Goal: Task Accomplishment & Management: Use online tool/utility

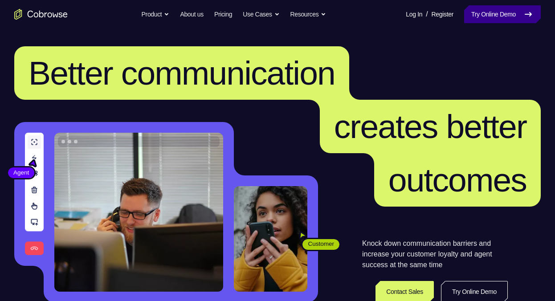
click at [487, 22] on link "Try Online Demo" at bounding box center [502, 14] width 77 height 18
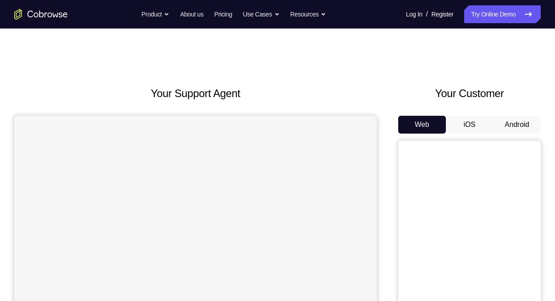
click at [498, 130] on button "Android" at bounding box center [517, 125] width 48 height 18
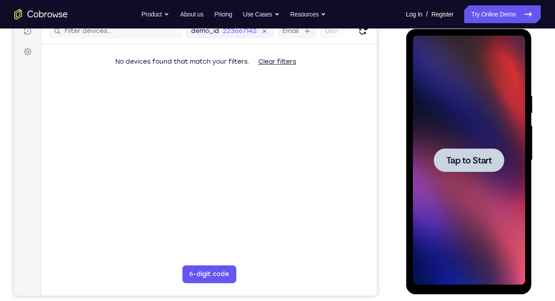
click at [466, 168] on div at bounding box center [468, 160] width 70 height 24
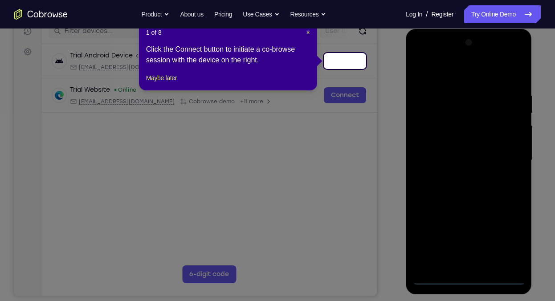
click at [476, 290] on icon at bounding box center [281, 150] width 562 height 301
click at [474, 280] on icon at bounding box center [281, 150] width 562 height 301
click at [472, 279] on icon at bounding box center [281, 150] width 562 height 301
click at [306, 31] on span "×" at bounding box center [308, 32] width 4 height 7
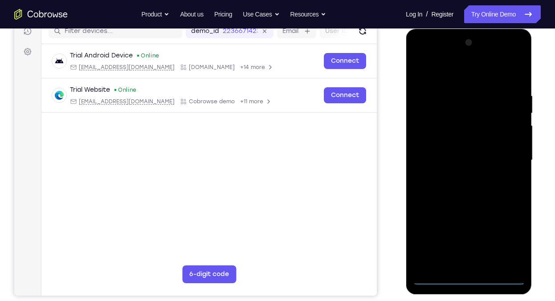
click at [460, 277] on div at bounding box center [468, 160] width 112 height 249
click at [468, 280] on div at bounding box center [468, 160] width 112 height 249
click at [507, 237] on div at bounding box center [468, 160] width 112 height 249
click at [438, 77] on div at bounding box center [468, 160] width 112 height 249
click at [428, 140] on div at bounding box center [468, 160] width 112 height 249
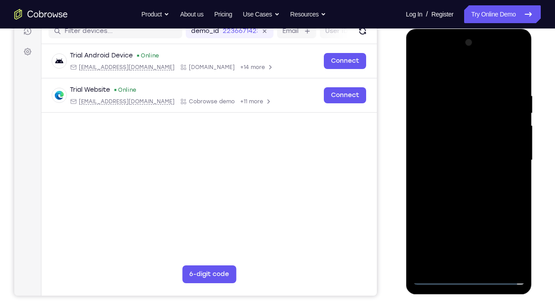
click at [428, 132] on div at bounding box center [468, 160] width 112 height 249
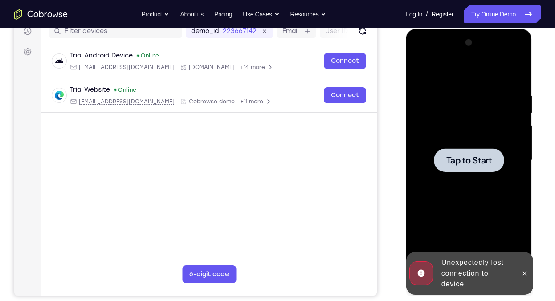
click at [480, 142] on div at bounding box center [468, 160] width 112 height 249
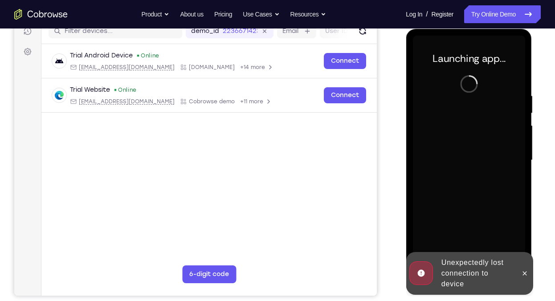
click at [518, 264] on div at bounding box center [524, 273] width 14 height 43
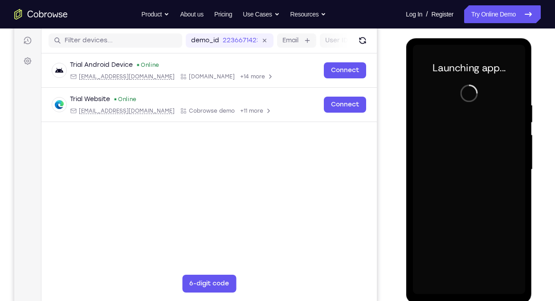
scroll to position [110, 0]
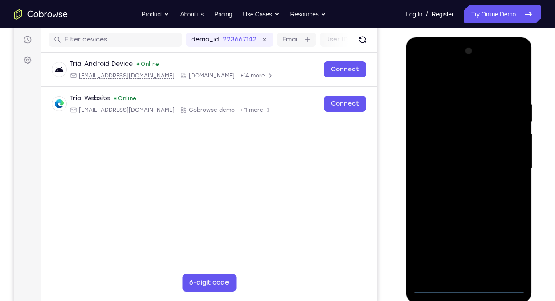
click at [472, 288] on div at bounding box center [468, 168] width 112 height 249
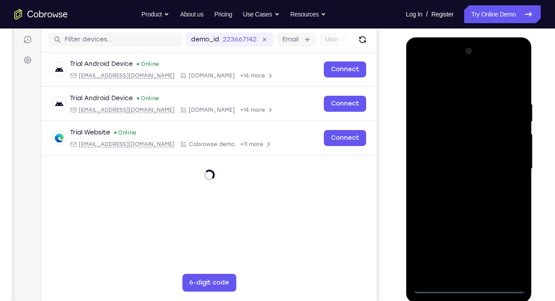
click at [502, 257] on div at bounding box center [468, 168] width 112 height 249
click at [442, 86] on div at bounding box center [468, 168] width 112 height 249
click at [434, 145] on div at bounding box center [468, 168] width 112 height 249
click at [453, 164] on div at bounding box center [468, 168] width 112 height 249
click at [436, 143] on div at bounding box center [468, 168] width 112 height 249
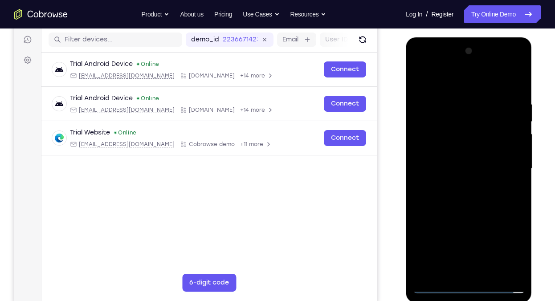
click at [449, 158] on div at bounding box center [468, 168] width 112 height 249
click at [439, 144] on div at bounding box center [468, 168] width 112 height 249
click at [436, 158] on div at bounding box center [468, 168] width 112 height 249
click at [444, 176] on div at bounding box center [468, 168] width 112 height 249
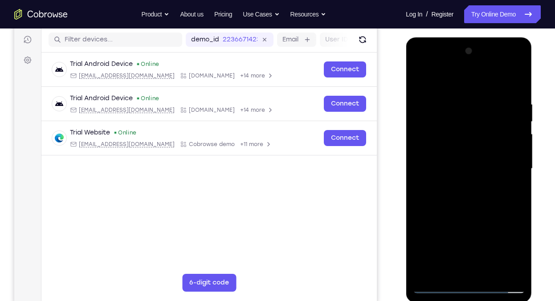
click at [504, 66] on div at bounding box center [468, 168] width 112 height 249
click at [419, 65] on div at bounding box center [468, 168] width 112 height 249
click at [504, 161] on div at bounding box center [468, 168] width 112 height 249
click at [504, 68] on div at bounding box center [468, 168] width 112 height 249
click at [456, 84] on div at bounding box center [468, 168] width 112 height 249
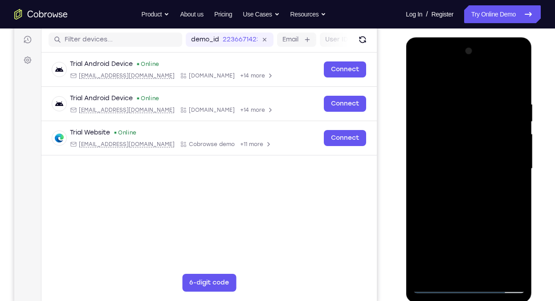
click at [461, 206] on div at bounding box center [468, 168] width 112 height 249
click at [465, 148] on div at bounding box center [468, 168] width 112 height 249
drag, startPoint x: 464, startPoint y: 208, endPoint x: 466, endPoint y: 157, distance: 50.8
click at [466, 157] on div at bounding box center [468, 168] width 112 height 249
click at [460, 267] on div at bounding box center [468, 168] width 112 height 249
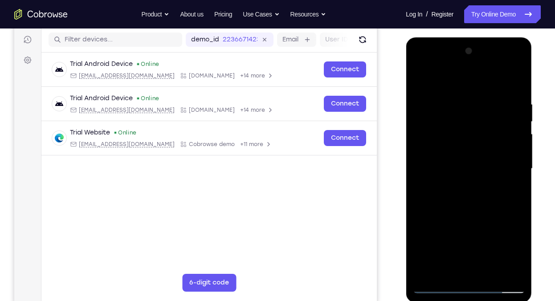
click at [423, 155] on div at bounding box center [468, 168] width 112 height 249
click at [506, 66] on div at bounding box center [468, 168] width 112 height 249
click at [448, 99] on div at bounding box center [468, 168] width 112 height 249
click at [455, 183] on div at bounding box center [468, 168] width 112 height 249
click at [504, 67] on div at bounding box center [468, 168] width 112 height 249
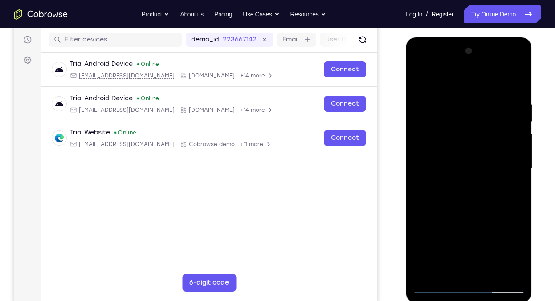
click at [461, 86] on div at bounding box center [468, 168] width 112 height 249
click at [456, 180] on div at bounding box center [468, 168] width 112 height 249
click at [466, 184] on div at bounding box center [468, 168] width 112 height 249
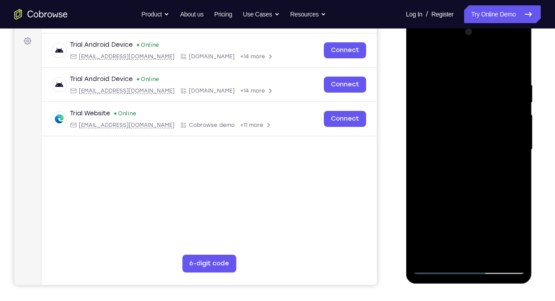
click at [476, 259] on div at bounding box center [468, 149] width 112 height 249
click at [462, 72] on div at bounding box center [468, 149] width 112 height 249
click at [418, 63] on div at bounding box center [468, 149] width 112 height 249
click at [498, 71] on div at bounding box center [468, 149] width 112 height 249
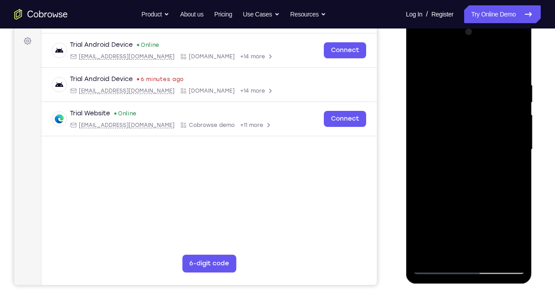
click at [442, 94] on div at bounding box center [468, 149] width 112 height 249
click at [416, 60] on div at bounding box center [468, 149] width 112 height 249
click at [445, 60] on div at bounding box center [468, 149] width 112 height 249
click at [502, 48] on div at bounding box center [468, 149] width 112 height 249
click at [472, 76] on div at bounding box center [468, 149] width 112 height 249
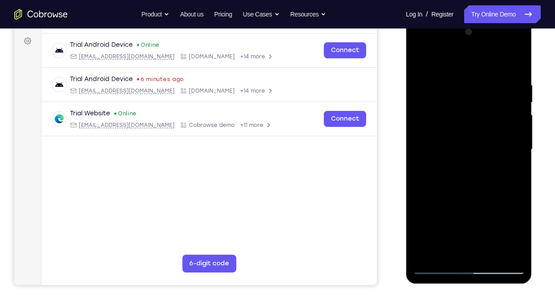
click at [464, 103] on div at bounding box center [468, 149] width 112 height 249
click at [504, 46] on div at bounding box center [468, 149] width 112 height 249
click at [468, 58] on div at bounding box center [468, 149] width 112 height 249
click at [516, 48] on div at bounding box center [468, 149] width 112 height 249
click at [478, 213] on div at bounding box center [468, 149] width 112 height 249
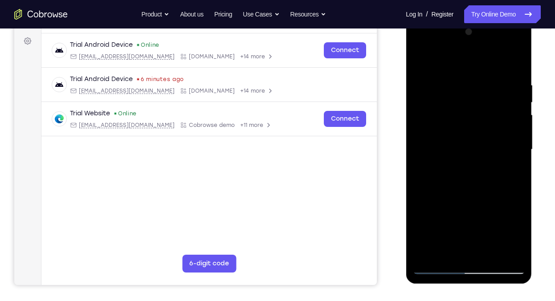
click at [480, 163] on div at bounding box center [468, 149] width 112 height 249
click at [507, 57] on div at bounding box center [468, 149] width 112 height 249
click at [508, 57] on div at bounding box center [468, 149] width 112 height 249
click at [516, 114] on div at bounding box center [468, 149] width 112 height 249
click at [489, 108] on div at bounding box center [468, 149] width 112 height 249
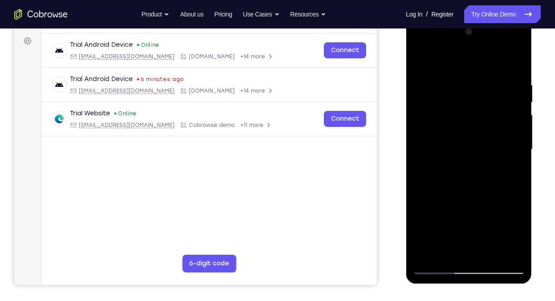
scroll to position [118, 0]
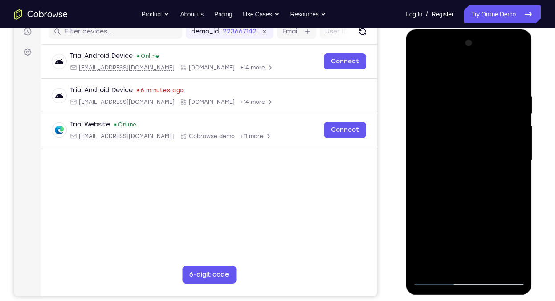
drag, startPoint x: 513, startPoint y: 92, endPoint x: 469, endPoint y: 99, distance: 44.7
click at [469, 99] on div at bounding box center [468, 160] width 112 height 249
click at [503, 53] on div at bounding box center [468, 160] width 112 height 249
drag, startPoint x: 480, startPoint y: 81, endPoint x: 476, endPoint y: 93, distance: 13.0
click at [476, 93] on div at bounding box center [468, 160] width 112 height 249
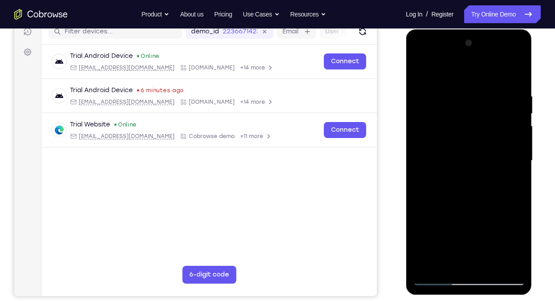
click at [476, 93] on div at bounding box center [468, 160] width 112 height 249
click at [490, 264] on div at bounding box center [468, 160] width 112 height 249
click at [476, 206] on div at bounding box center [468, 160] width 112 height 249
click at [472, 161] on div at bounding box center [468, 160] width 112 height 249
click at [477, 202] on div at bounding box center [468, 160] width 112 height 249
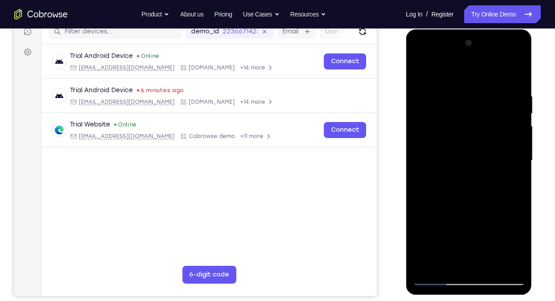
click at [421, 74] on div at bounding box center [468, 160] width 112 height 249
click at [509, 138] on div at bounding box center [468, 160] width 112 height 249
click at [421, 69] on div at bounding box center [468, 160] width 112 height 249
click at [435, 280] on div at bounding box center [468, 160] width 112 height 249
click at [420, 71] on div at bounding box center [468, 160] width 112 height 249
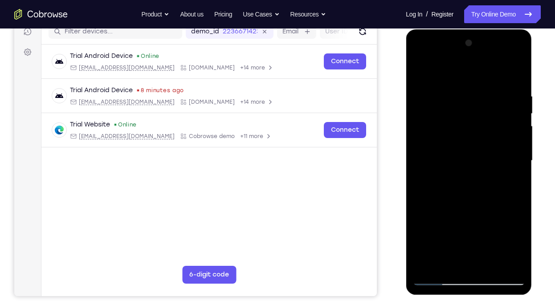
click at [420, 71] on div at bounding box center [468, 160] width 112 height 249
click at [517, 71] on div at bounding box center [468, 160] width 112 height 249
click at [420, 73] on div at bounding box center [468, 160] width 112 height 249
drag, startPoint x: 439, startPoint y: 165, endPoint x: 438, endPoint y: 110, distance: 55.7
click at [438, 110] on div at bounding box center [468, 160] width 112 height 249
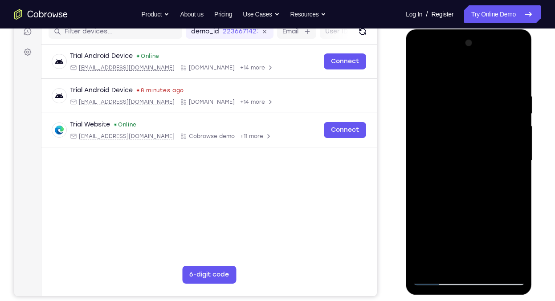
drag, startPoint x: 452, startPoint y: 186, endPoint x: 456, endPoint y: 118, distance: 67.8
click at [456, 118] on div at bounding box center [468, 160] width 112 height 249
drag, startPoint x: 456, startPoint y: 190, endPoint x: 460, endPoint y: 112, distance: 78.0
click at [460, 112] on div at bounding box center [468, 160] width 112 height 249
drag, startPoint x: 472, startPoint y: 190, endPoint x: 481, endPoint y: 99, distance: 91.8
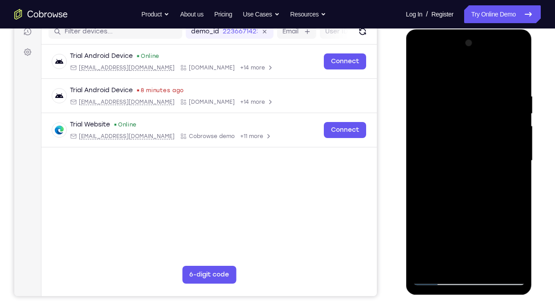
click at [481, 99] on div at bounding box center [468, 160] width 112 height 249
click at [504, 55] on div at bounding box center [468, 160] width 112 height 249
click at [473, 77] on div at bounding box center [468, 160] width 112 height 249
drag, startPoint x: 489, startPoint y: 79, endPoint x: 489, endPoint y: 155, distance: 76.1
click at [489, 155] on div at bounding box center [468, 160] width 112 height 249
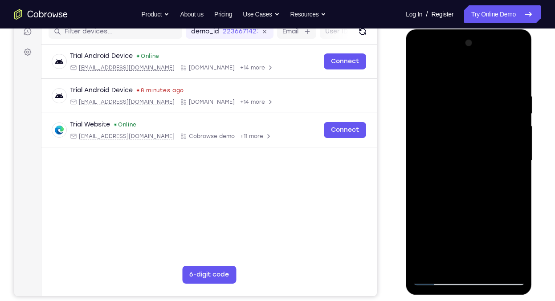
drag, startPoint x: 496, startPoint y: 77, endPoint x: 434, endPoint y: 82, distance: 62.1
click at [434, 82] on div at bounding box center [468, 160] width 112 height 249
click at [491, 125] on div at bounding box center [468, 160] width 112 height 249
drag, startPoint x: 488, startPoint y: 155, endPoint x: 488, endPoint y: 132, distance: 22.7
click at [488, 132] on div at bounding box center [468, 160] width 112 height 249
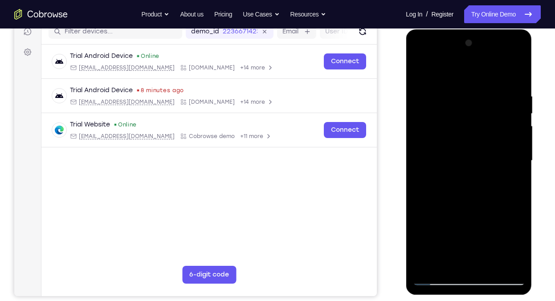
click at [471, 142] on div at bounding box center [468, 160] width 112 height 249
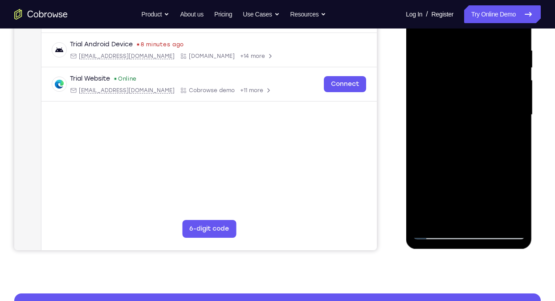
scroll to position [163, 0]
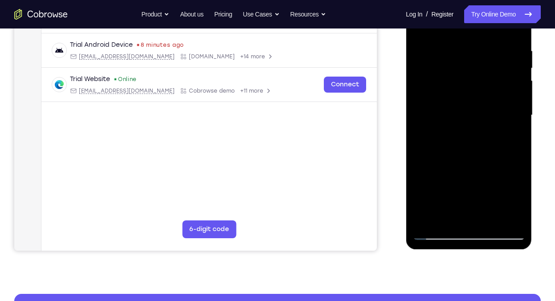
click at [514, 164] on div at bounding box center [468, 115] width 112 height 249
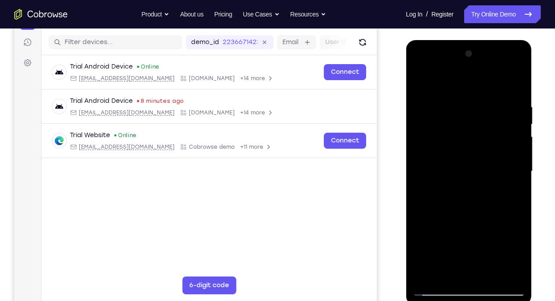
scroll to position [106, 0]
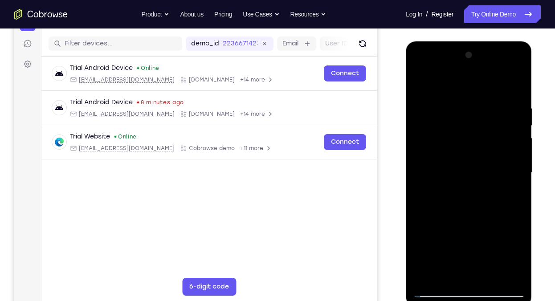
click at [445, 80] on div at bounding box center [468, 172] width 112 height 249
drag, startPoint x: 445, startPoint y: 80, endPoint x: 503, endPoint y: 194, distance: 127.3
click at [503, 194] on div at bounding box center [468, 172] width 112 height 249
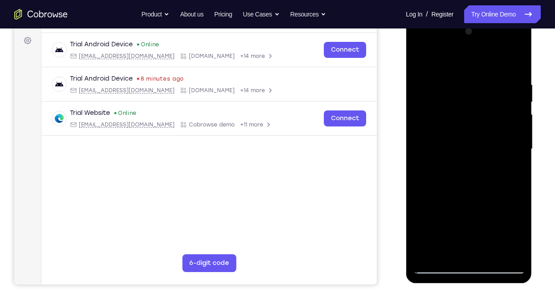
click at [514, 197] on div at bounding box center [468, 148] width 112 height 249
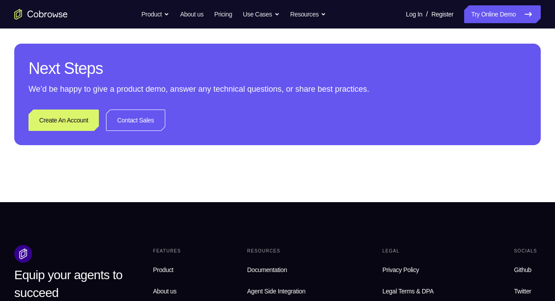
scroll to position [415, 0]
